Goal: Information Seeking & Learning: Learn about a topic

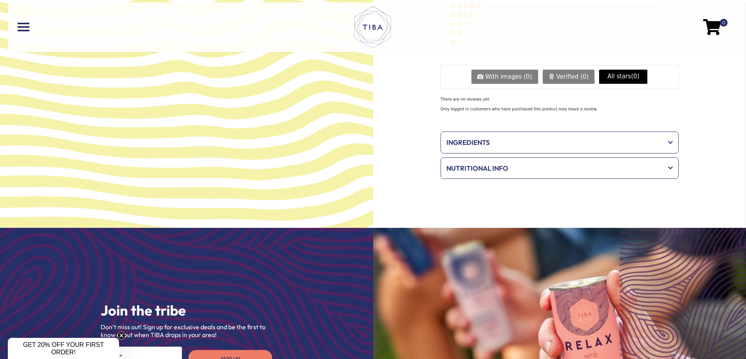
click at [523, 148] on div "Ingredients" at bounding box center [560, 143] width 234 height 18
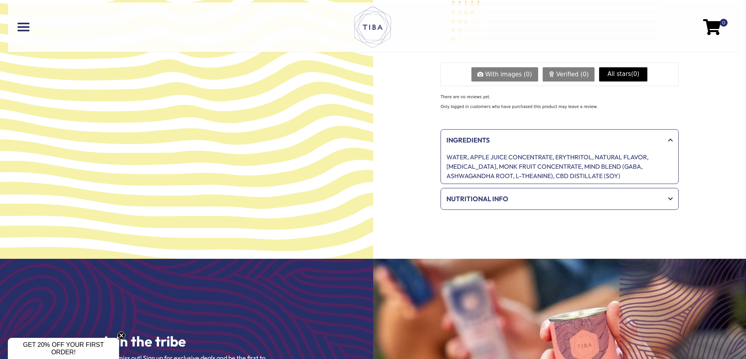
click at [503, 192] on div "Ingredients WATER, APPLE JUICE CONCENTRATE, ERYTHRITOL, NATURAL FLAVOR, ASCORBI…" at bounding box center [560, 169] width 238 height 81
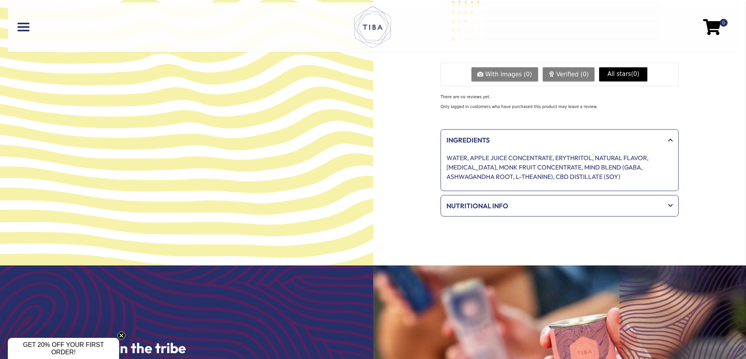
click at [514, 214] on div "Nutritional Info" at bounding box center [560, 206] width 234 height 18
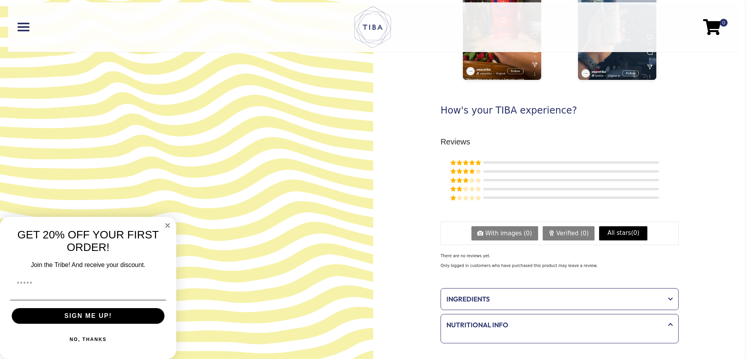
click at [494, 330] on div "Nutritional Info" at bounding box center [560, 325] width 234 height 18
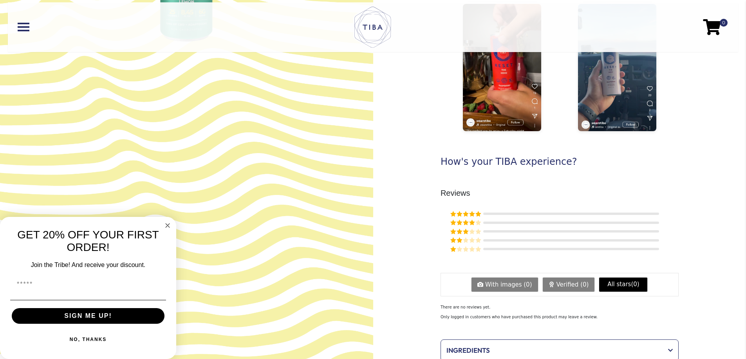
scroll to position [208, 0]
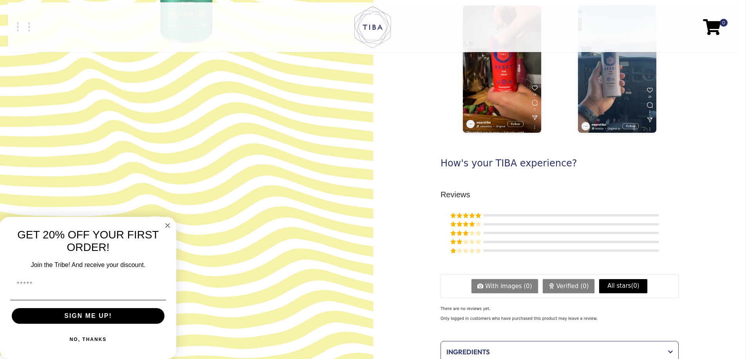
click at [24, 29] on link at bounding box center [136, 27] width 237 height 9
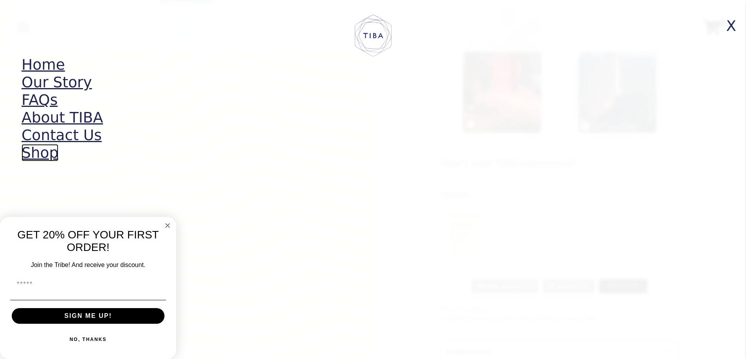
click at [38, 156] on link "Shop" at bounding box center [40, 152] width 37 height 17
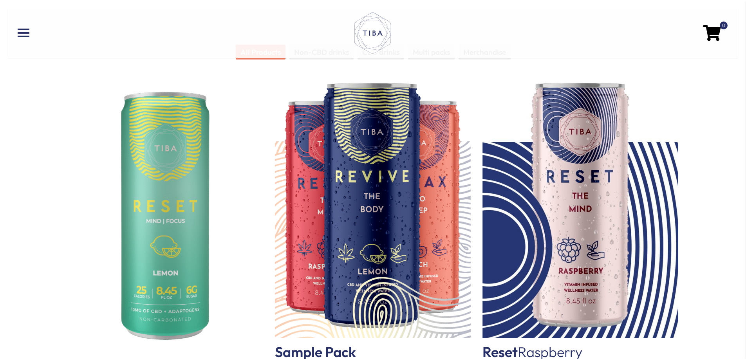
scroll to position [52, 0]
